Goal: Navigation & Orientation: Go to known website

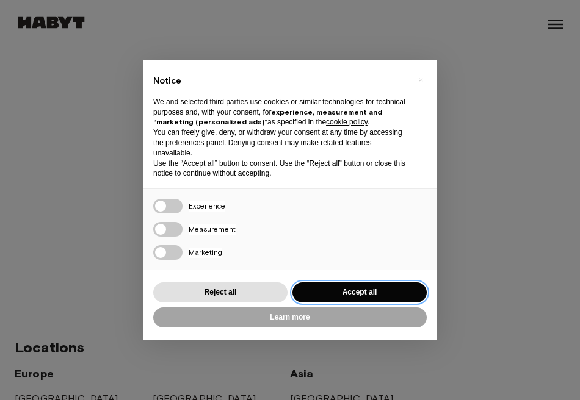
click at [350, 289] on button "Accept all" at bounding box center [359, 293] width 134 height 20
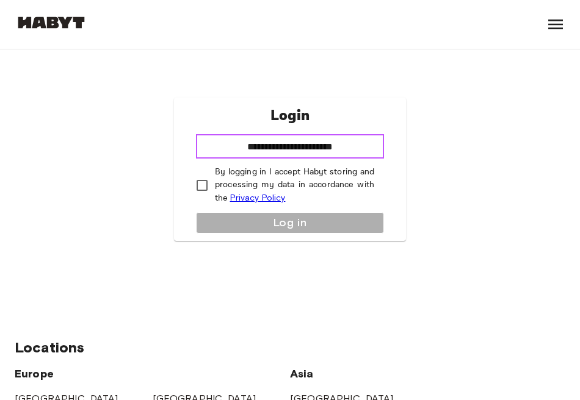
type input "**********"
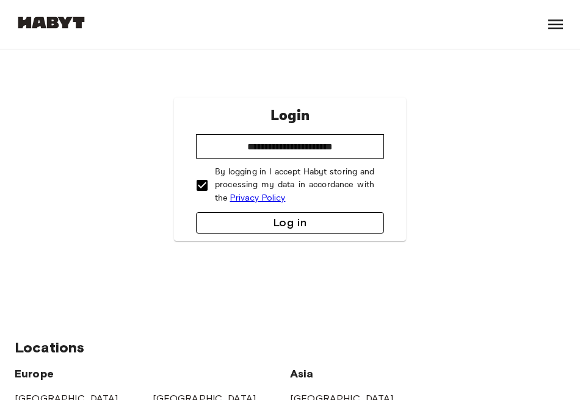
click at [228, 217] on button "Log in" at bounding box center [290, 222] width 188 height 21
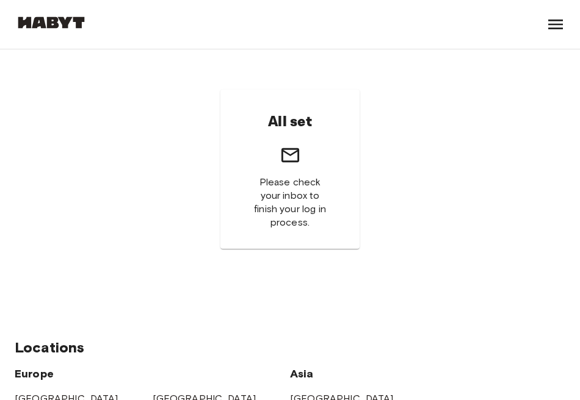
click at [560, 19] on icon at bounding box center [556, 25] width 20 height 20
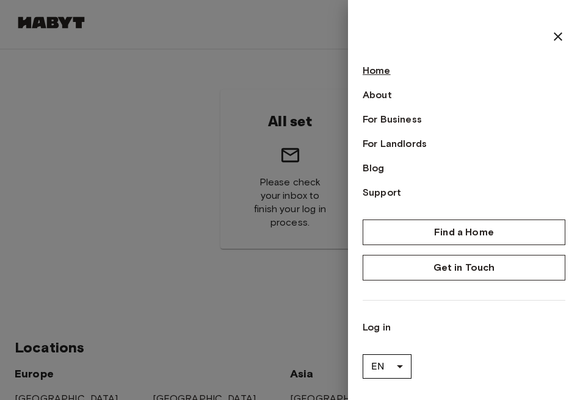
click at [374, 73] on link "Home" at bounding box center [464, 70] width 203 height 15
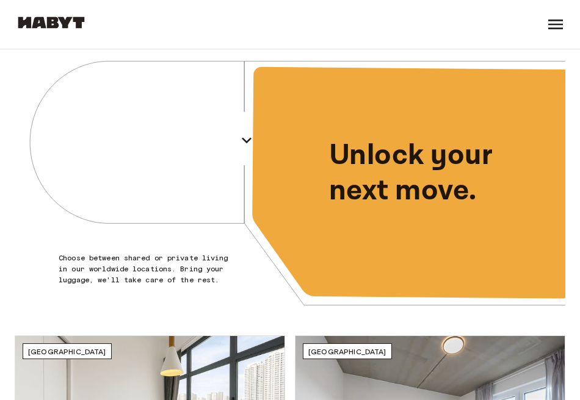
click at [557, 17] on icon at bounding box center [556, 25] width 20 height 20
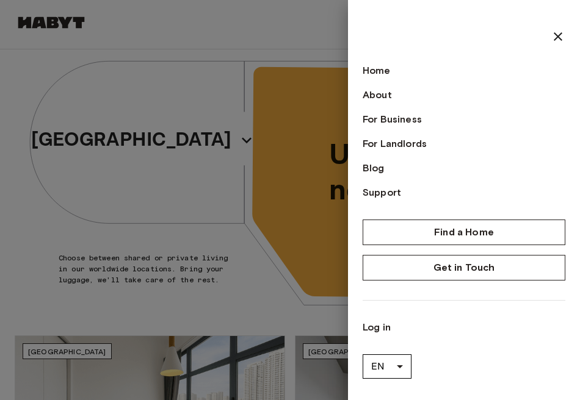
click at [57, 25] on div at bounding box center [290, 200] width 580 height 400
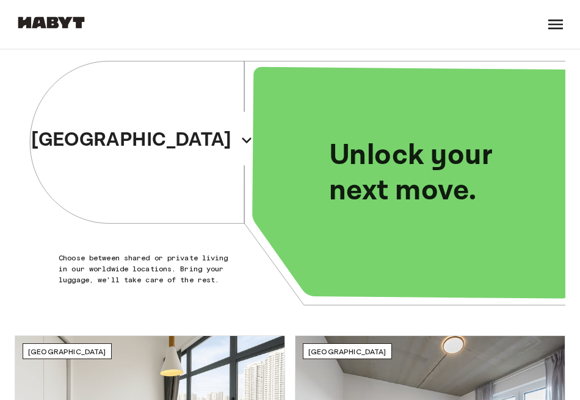
click at [54, 25] on img at bounding box center [51, 22] width 73 height 12
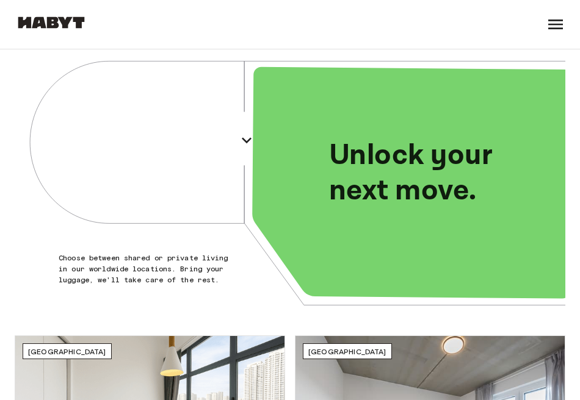
click at [32, 25] on img at bounding box center [51, 22] width 73 height 12
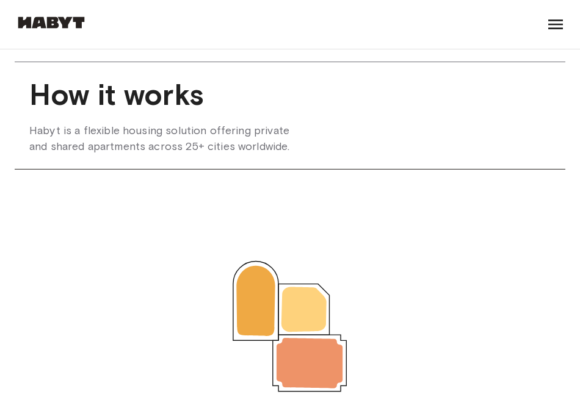
scroll to position [1226, 0]
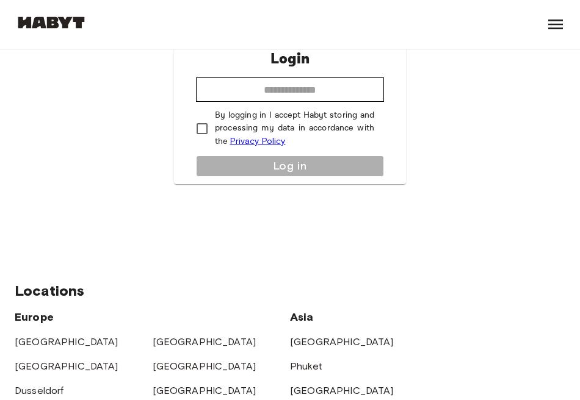
scroll to position [56, 0]
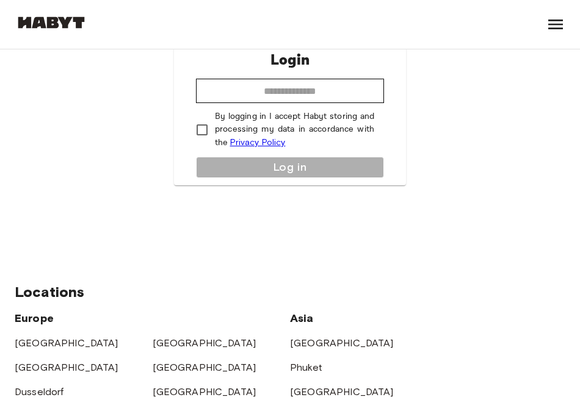
click at [541, 29] on div "Find a Home Europe Amsterdam Berlin Brussels Cologne Dusseldorf Frankfurt Graz …" at bounding box center [290, 24] width 551 height 49
click at [564, 29] on icon at bounding box center [556, 25] width 20 height 20
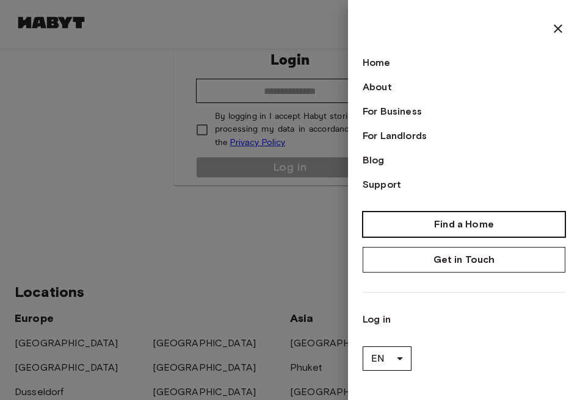
scroll to position [8, 0]
click at [374, 46] on div "Home About For Business For Landlords Blog Support Find a Home Get in Touch Log…" at bounding box center [464, 196] width 203 height 350
click at [370, 65] on link "Home" at bounding box center [464, 63] width 203 height 15
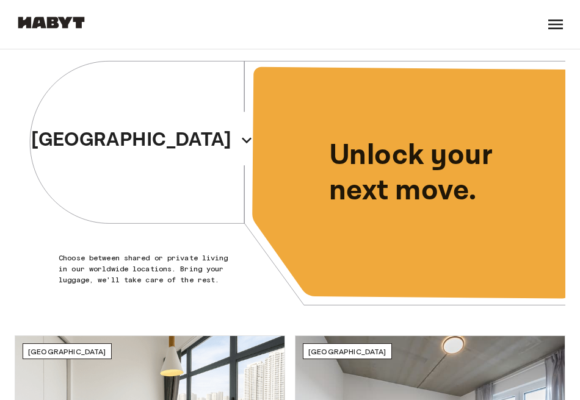
click at [71, 5] on div "Find a Home Europe Amsterdam Berlin Brussels Cologne Dusseldorf Frankfurt Graz …" at bounding box center [51, 24] width 73 height 49
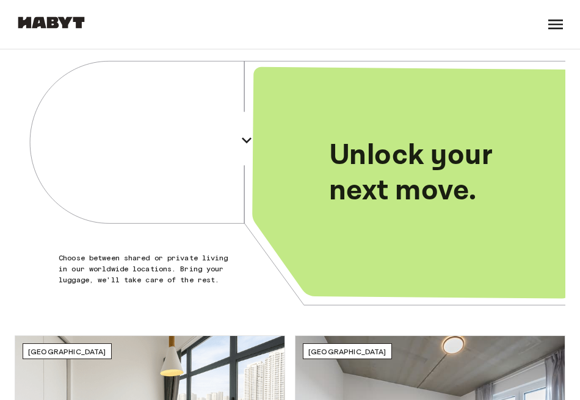
click at [556, 31] on icon at bounding box center [556, 25] width 20 height 20
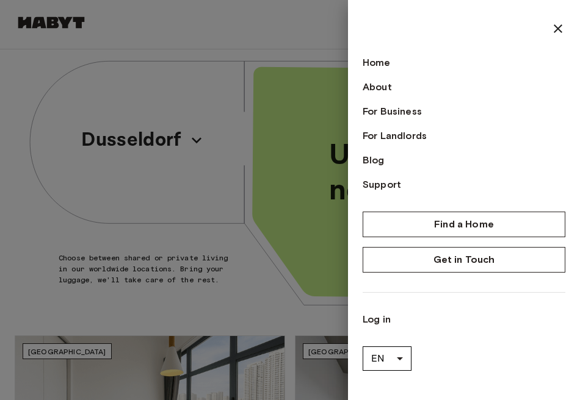
scroll to position [8, 0]
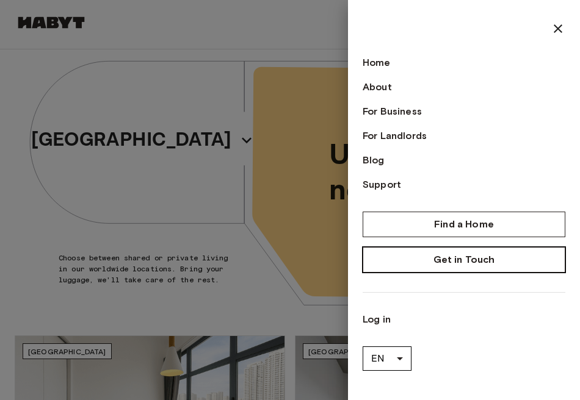
click at [430, 262] on link "Get in Touch" at bounding box center [464, 260] width 203 height 26
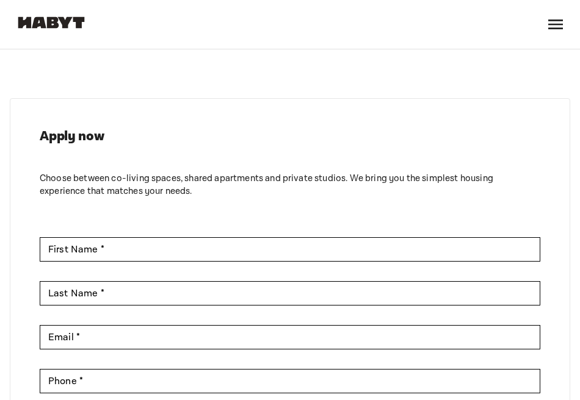
click at [555, 21] on icon at bounding box center [555, 25] width 15 height 10
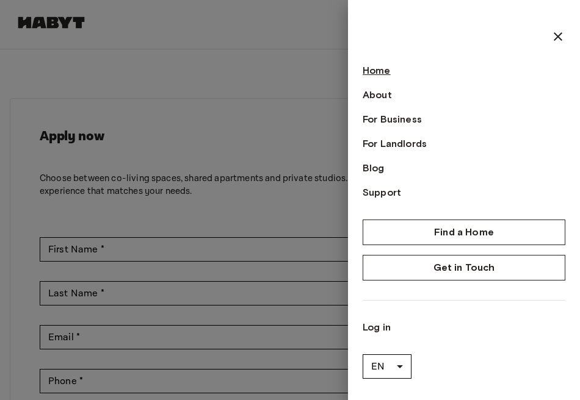
click at [406, 64] on link "Home" at bounding box center [464, 70] width 203 height 15
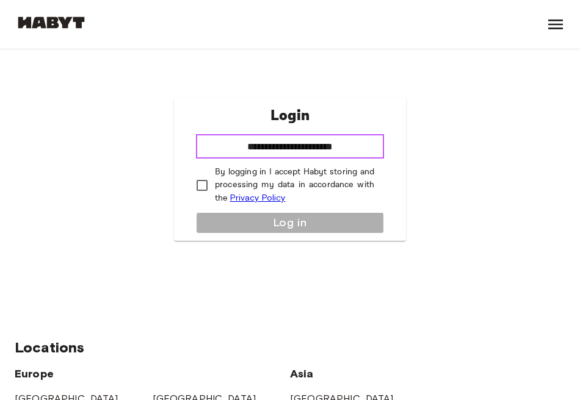
type input "**********"
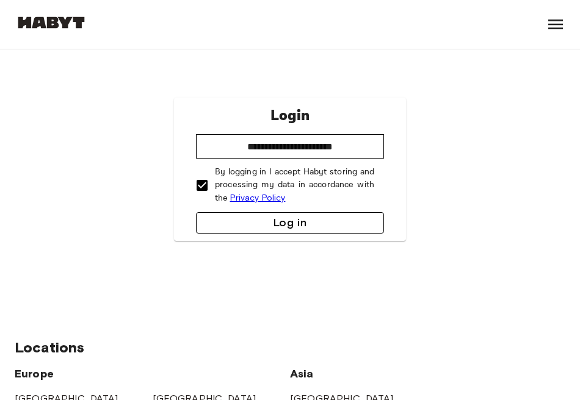
click at [206, 220] on button "Log in" at bounding box center [290, 222] width 188 height 21
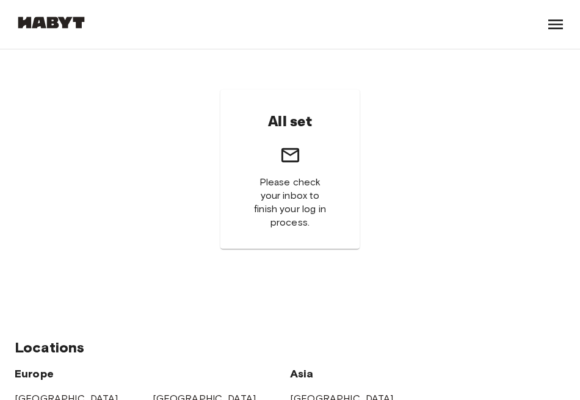
click at [277, 178] on span "Please check your inbox to finish your log in process." at bounding box center [290, 203] width 81 height 54
click at [295, 153] on icon at bounding box center [290, 155] width 18 height 14
click at [291, 150] on icon at bounding box center [290, 155] width 18 height 14
click at [558, 12] on div at bounding box center [556, 24] width 20 height 49
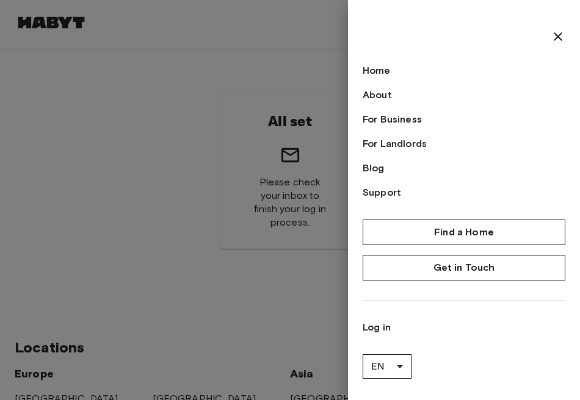
click at [381, 79] on div "Home About For Business For Landlords Blog Support" at bounding box center [464, 131] width 203 height 137
click at [380, 70] on link "Home" at bounding box center [464, 70] width 203 height 15
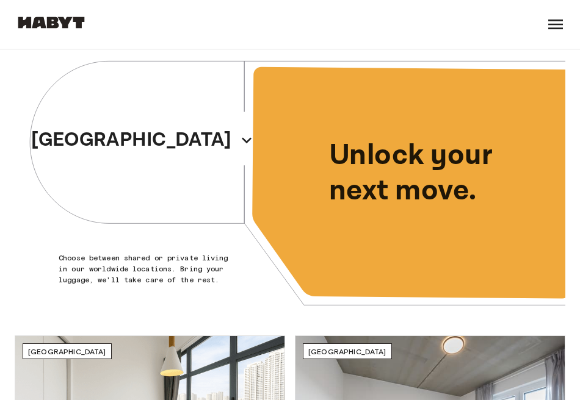
click at [46, 21] on img at bounding box center [51, 22] width 73 height 12
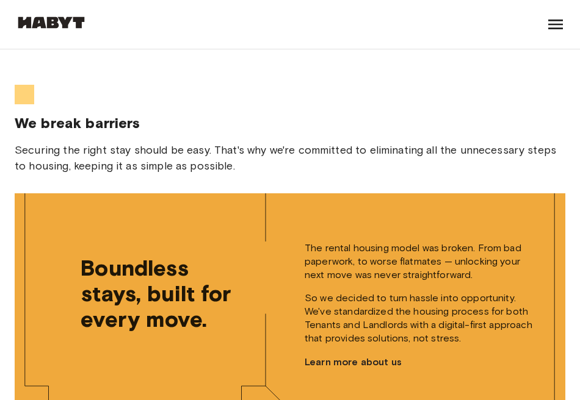
scroll to position [2993, 0]
